Goal: Task Accomplishment & Management: Use online tool/utility

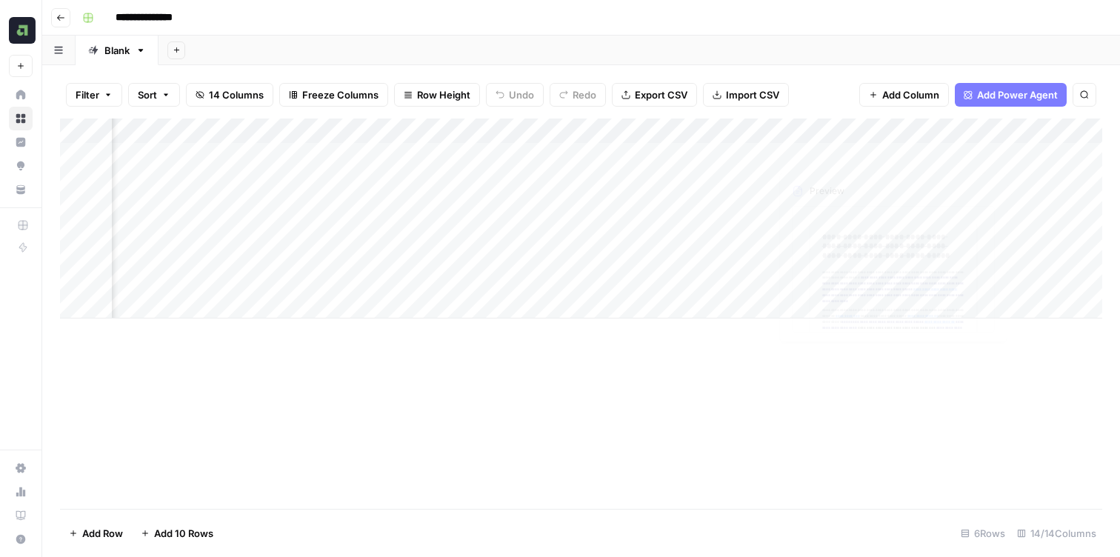
scroll to position [0, 1048]
click at [1005, 153] on div "Add Column" at bounding box center [581, 219] width 1042 height 200
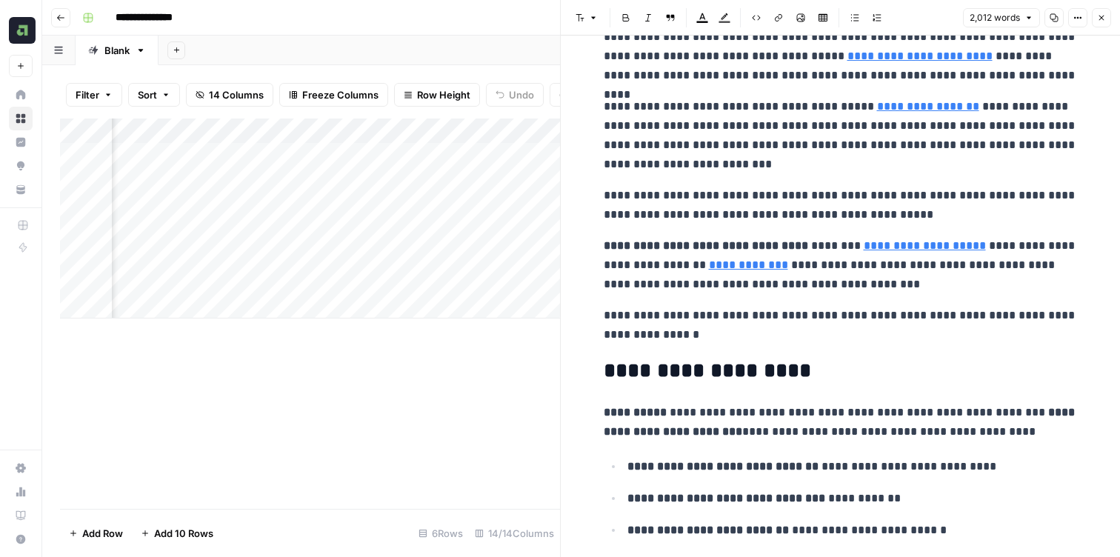
scroll to position [67, 0]
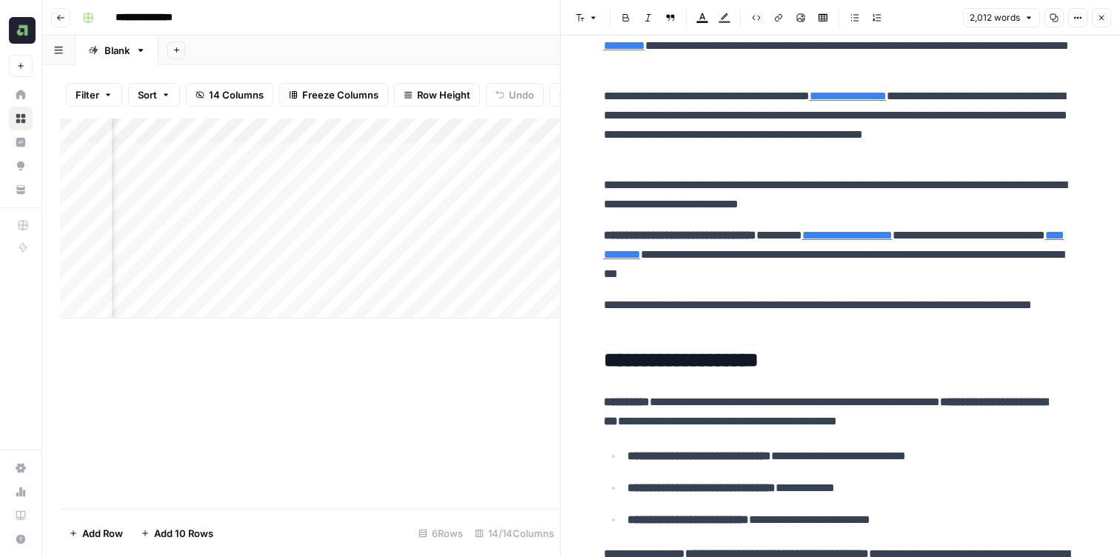
click at [1104, 18] on icon "button" at bounding box center [1101, 17] width 9 height 9
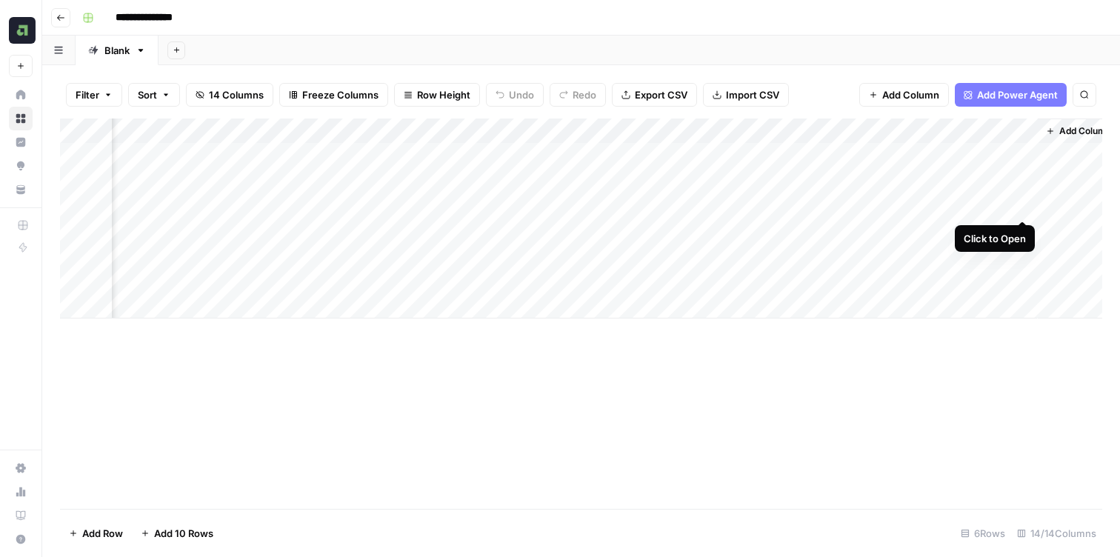
click at [1023, 200] on div "Add Column" at bounding box center [581, 219] width 1042 height 200
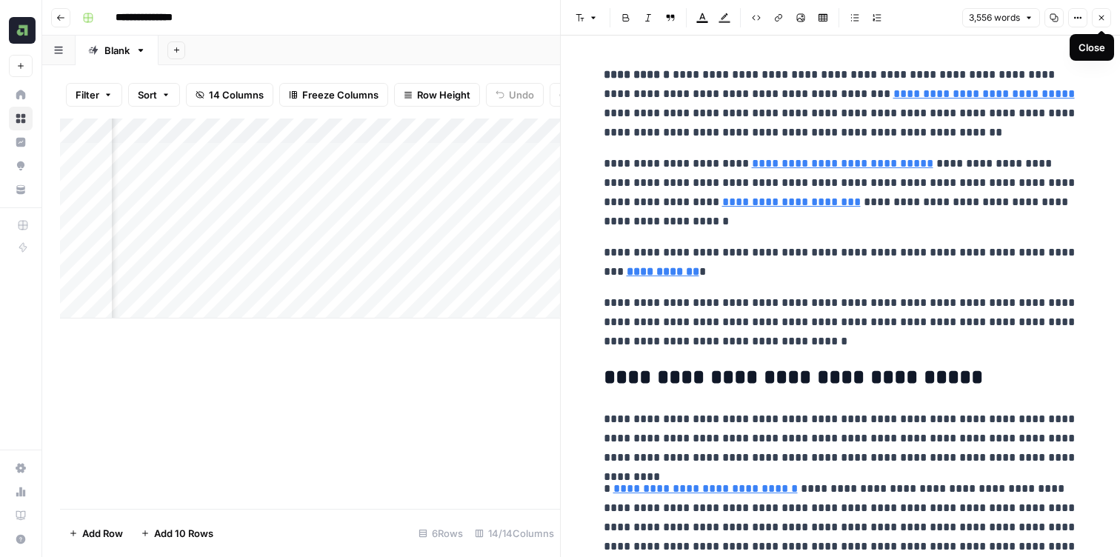
click at [1102, 10] on button "Close" at bounding box center [1101, 17] width 19 height 19
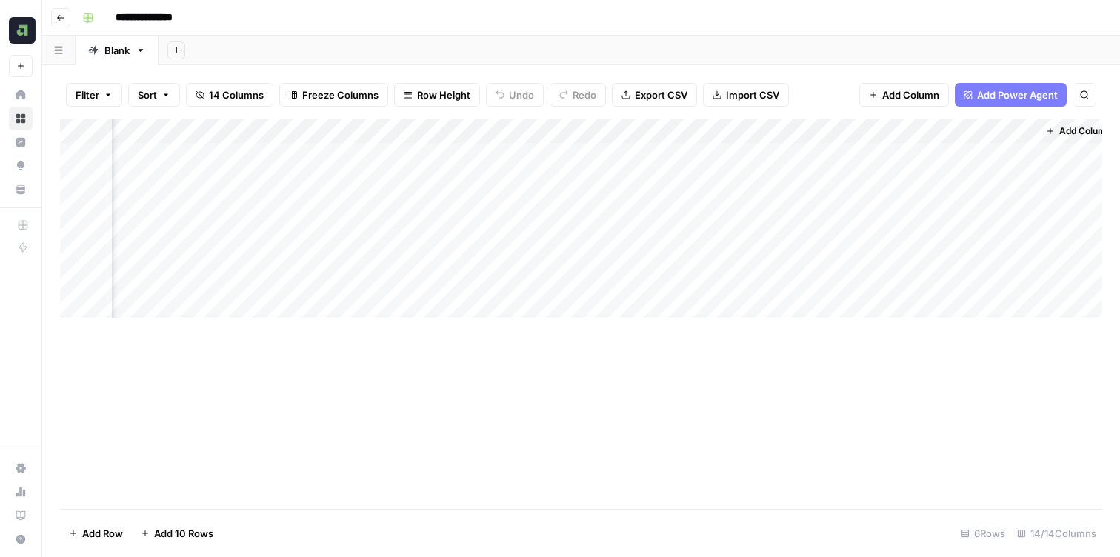
click at [1003, 152] on div "Add Column" at bounding box center [581, 219] width 1042 height 200
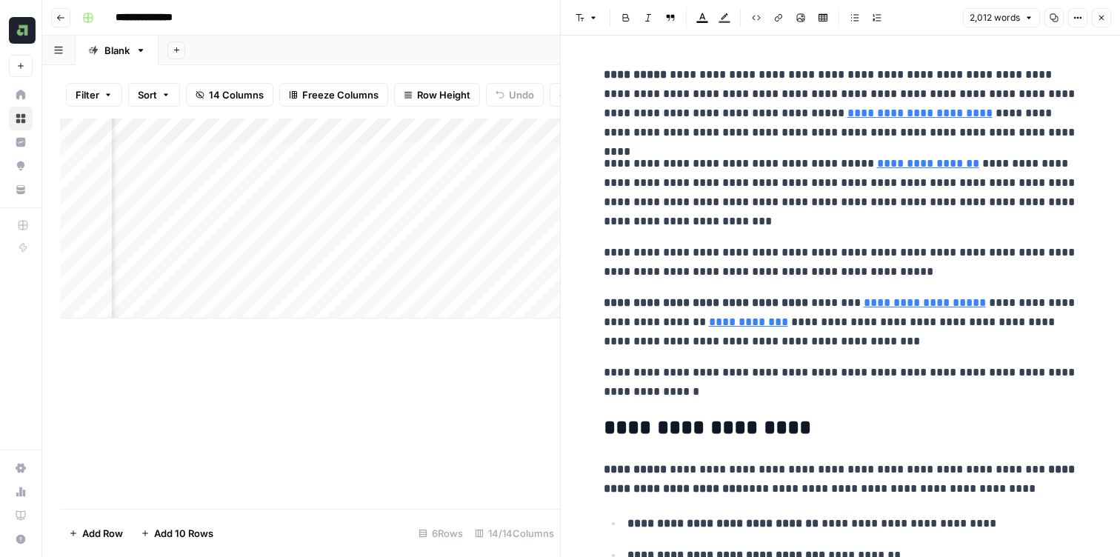
click at [1099, 9] on button "Close" at bounding box center [1101, 17] width 19 height 19
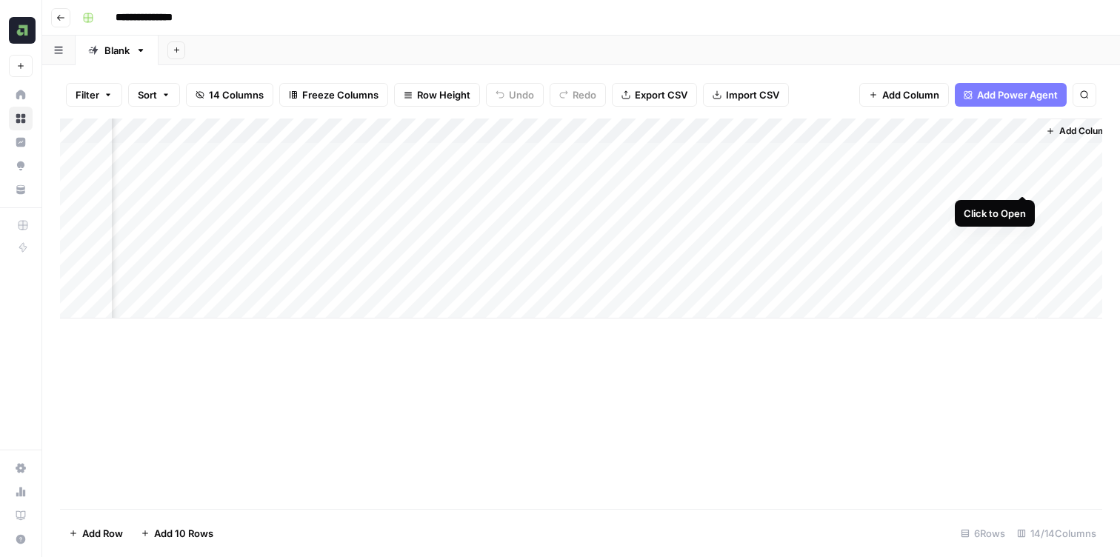
click at [1019, 180] on div "Add Column" at bounding box center [581, 219] width 1042 height 200
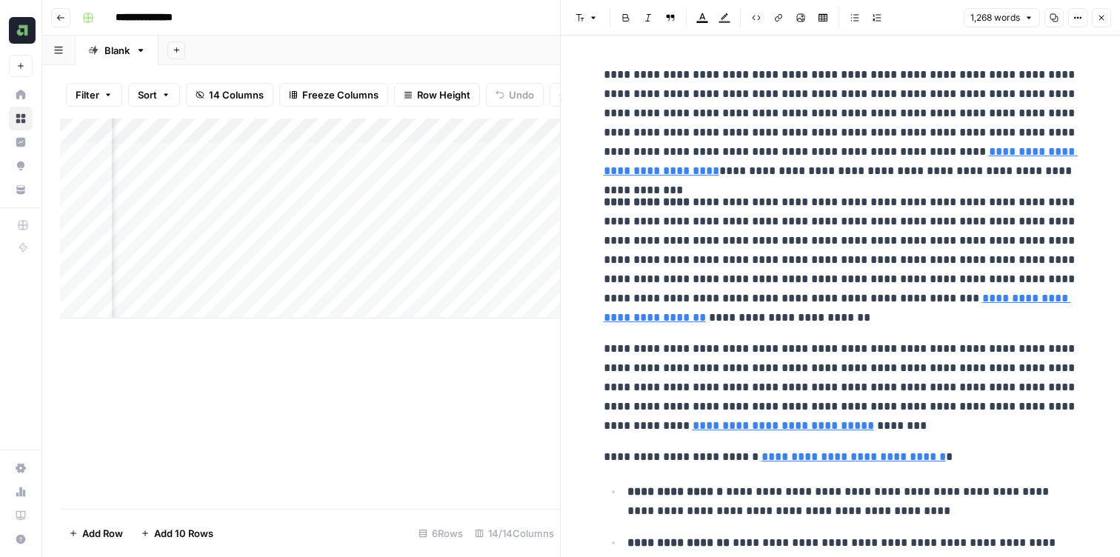
click at [1097, 19] on icon "button" at bounding box center [1101, 17] width 9 height 9
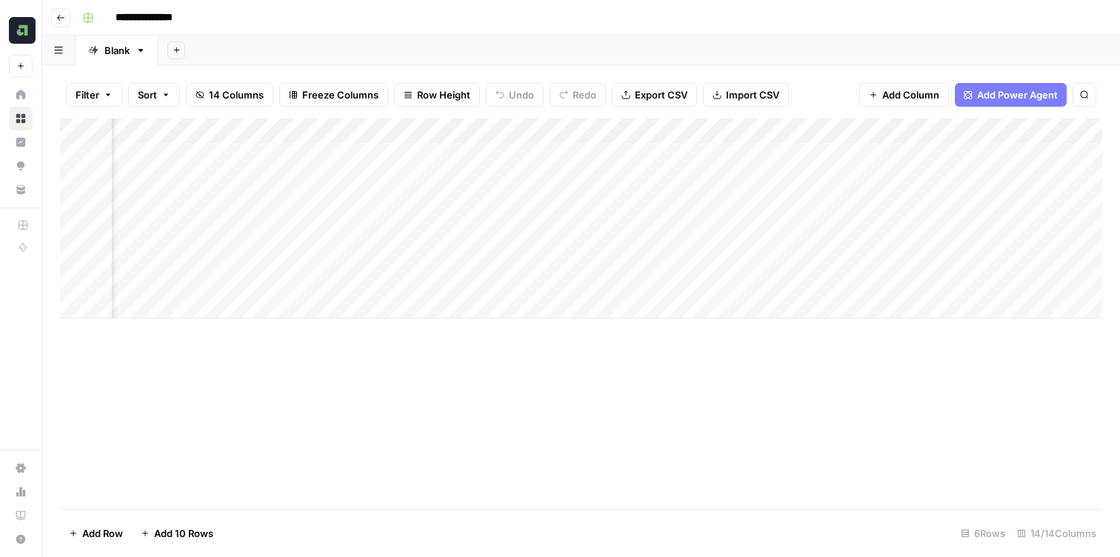
scroll to position [0, 1066]
click at [999, 204] on div "Add Column" at bounding box center [581, 219] width 1042 height 200
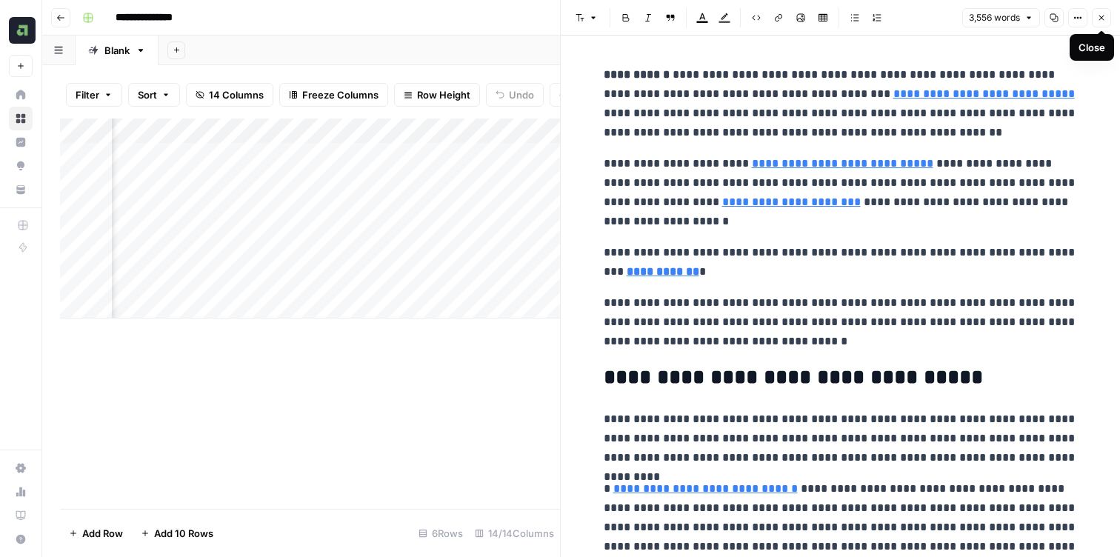
click at [1094, 19] on button "Close" at bounding box center [1101, 17] width 19 height 19
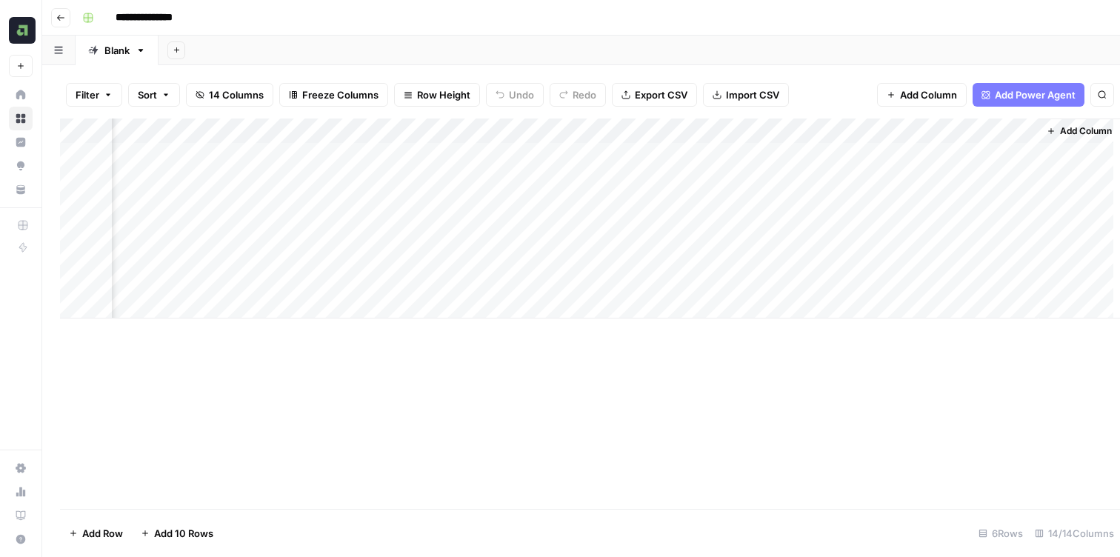
scroll to position [0, 1048]
click at [1001, 159] on div "Add Column" at bounding box center [581, 219] width 1042 height 200
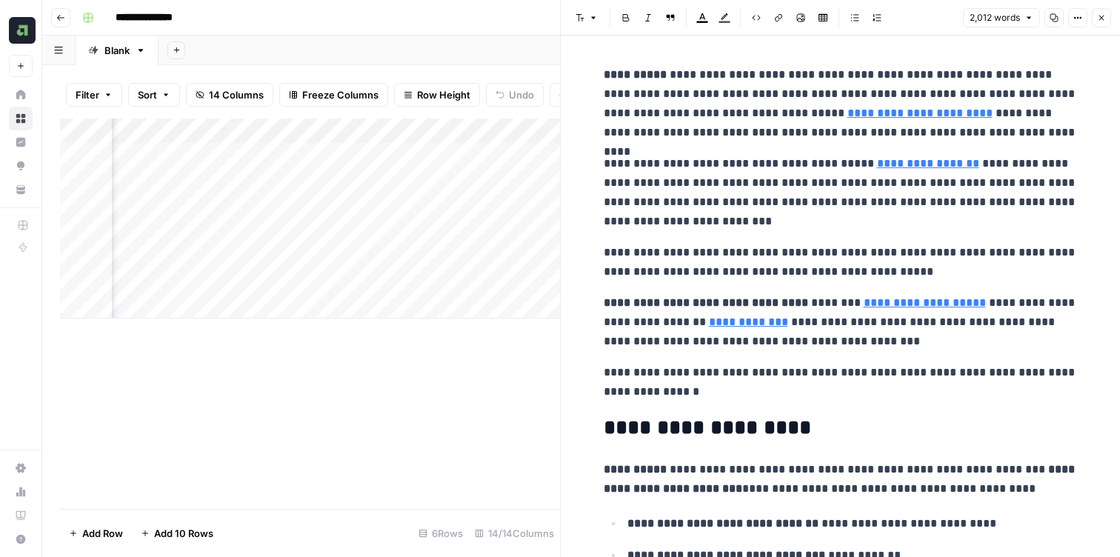
click at [1105, 19] on icon "button" at bounding box center [1101, 17] width 9 height 9
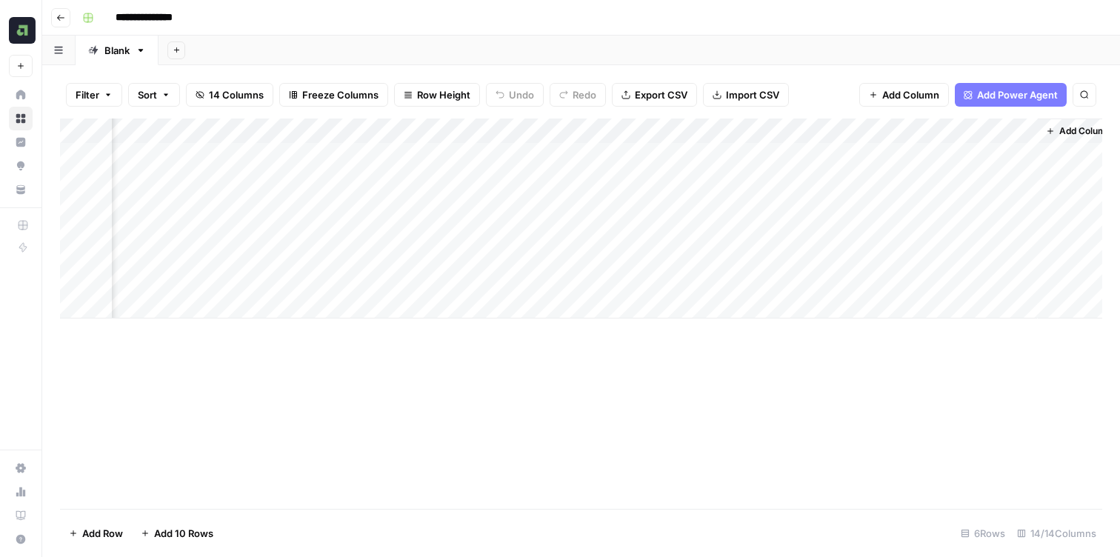
click at [1020, 204] on div "Add Column" at bounding box center [581, 219] width 1042 height 200
